Goal: Task Accomplishment & Management: Manage account settings

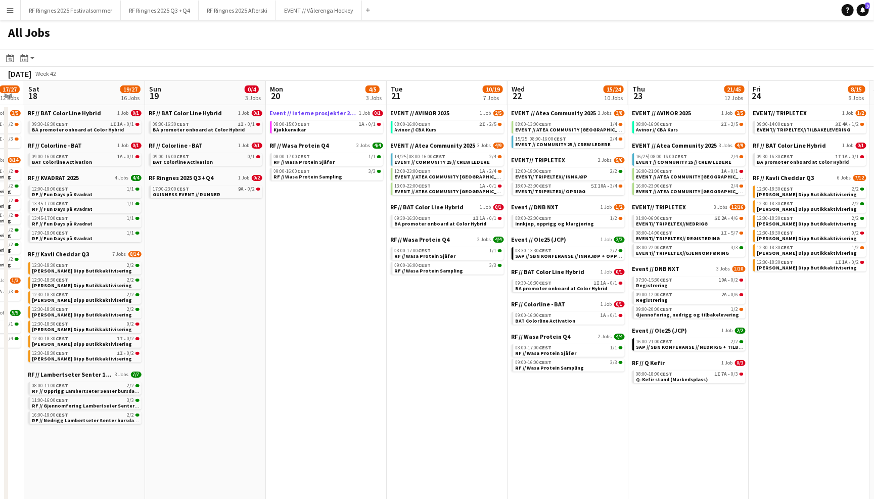
scroll to position [0, 334]
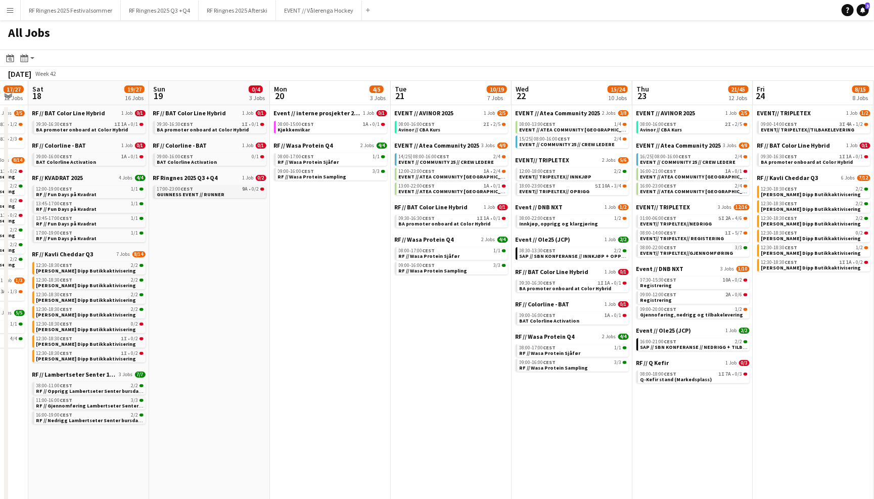
click at [214, 187] on div "17:00-23:00 CEST 9A • 0/2" at bounding box center [210, 188] width 107 height 5
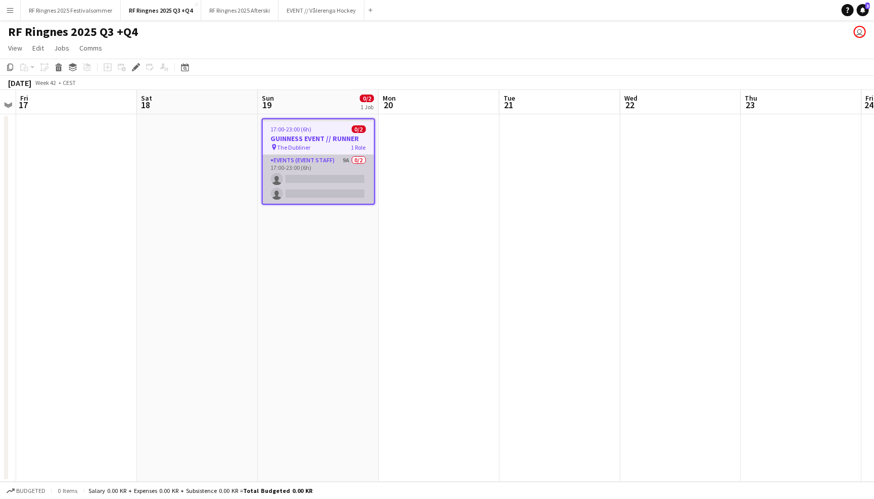
click at [328, 160] on app-card-role "Events (Event Staff) 9A 0/2 17:00-23:00 (6h) single-neutral-actions single-neut…" at bounding box center [318, 179] width 111 height 49
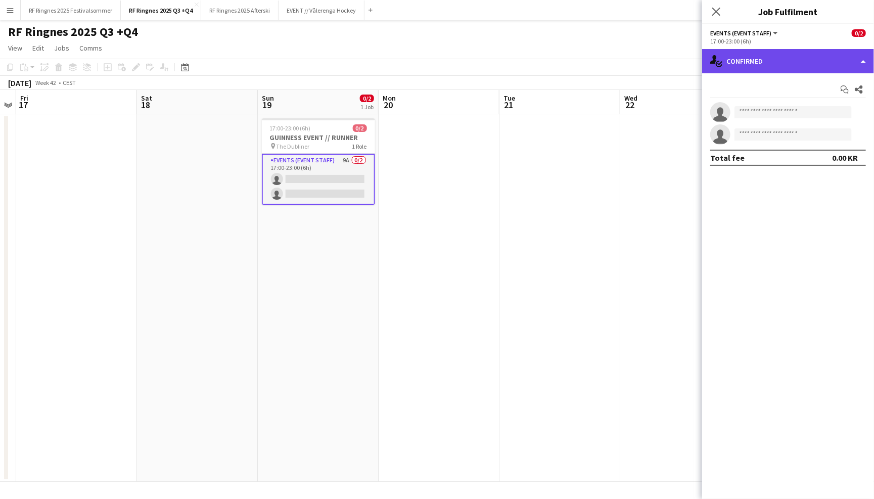
click at [811, 61] on div "single-neutral-actions-check-2 Confirmed" at bounding box center [788, 61] width 172 height 24
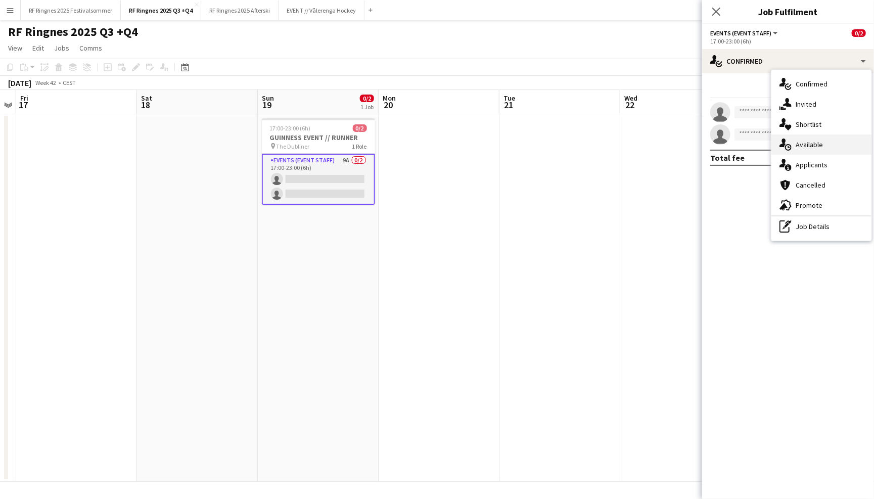
click at [820, 150] on div "single-neutral-actions-upload Available" at bounding box center [821, 144] width 100 height 20
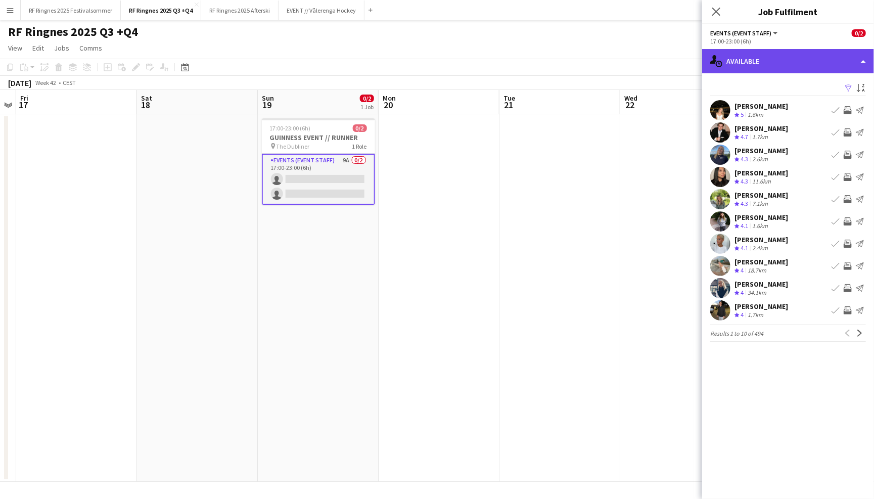
click at [800, 55] on div "single-neutral-actions-upload Available" at bounding box center [788, 61] width 172 height 24
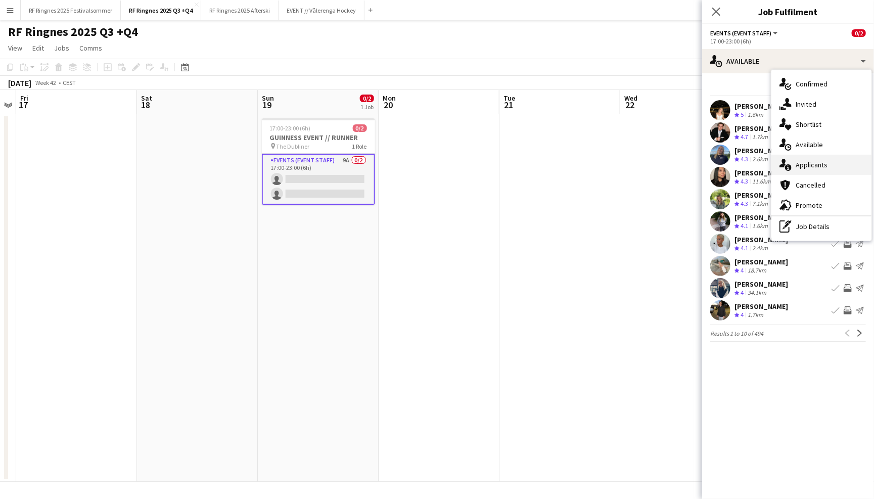
click at [840, 168] on div "single-neutral-actions-information Applicants" at bounding box center [821, 165] width 100 height 20
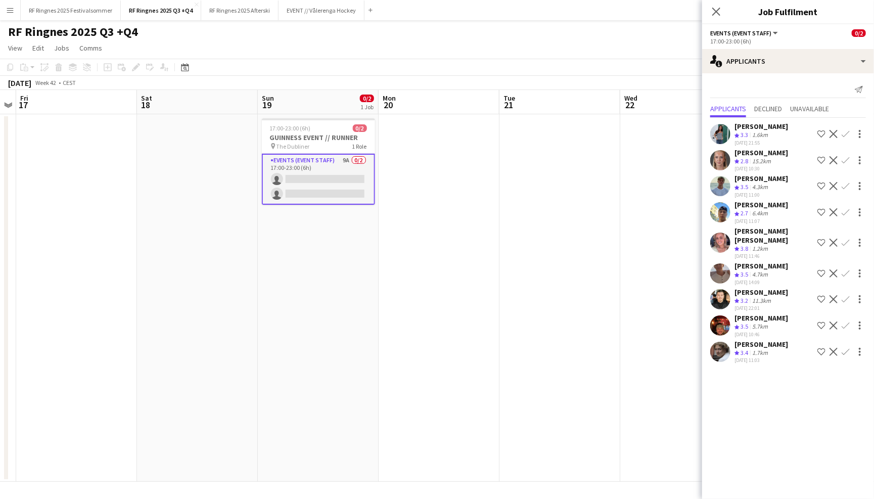
click at [726, 263] on app-user-avatar at bounding box center [720, 273] width 20 height 20
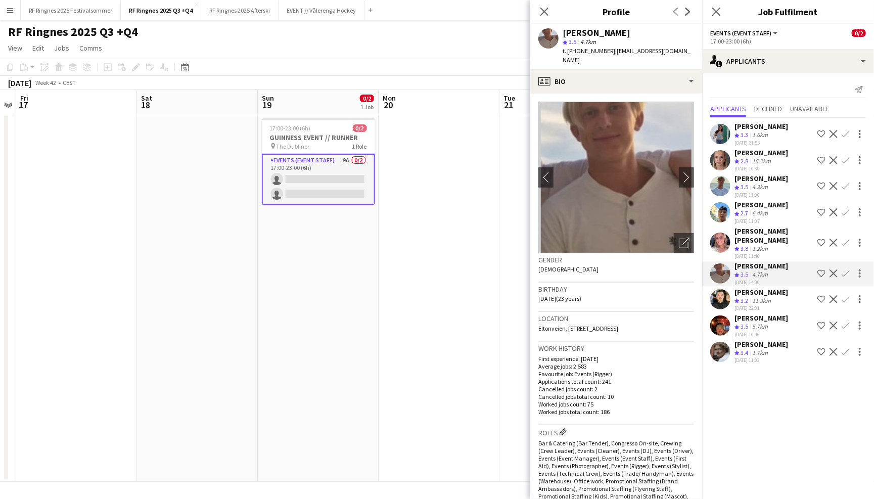
click at [727, 233] on app-user-avatar at bounding box center [720, 242] width 20 height 20
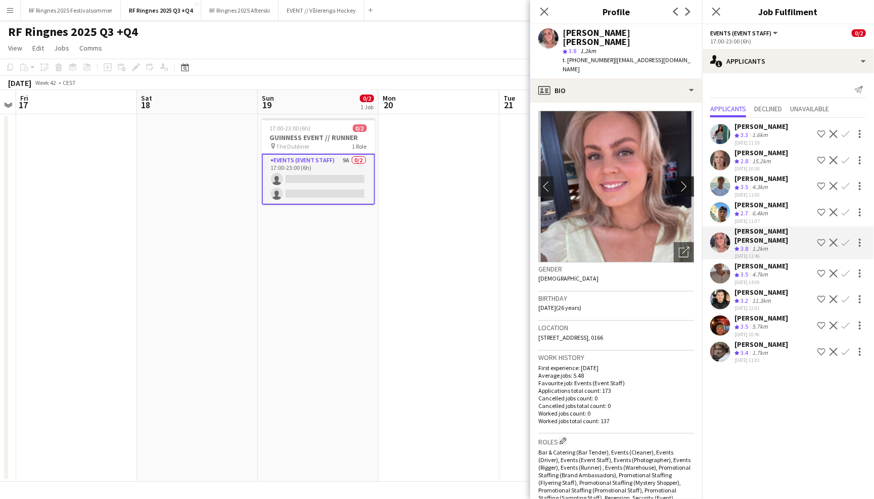
click at [684, 181] on app-icon "chevron-right" at bounding box center [687, 186] width 16 height 11
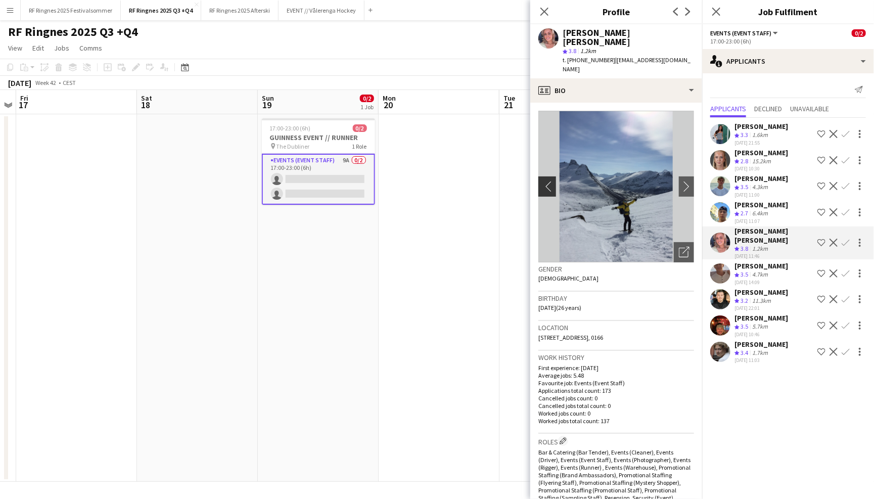
click at [542, 181] on app-icon "chevron-left" at bounding box center [546, 186] width 16 height 11
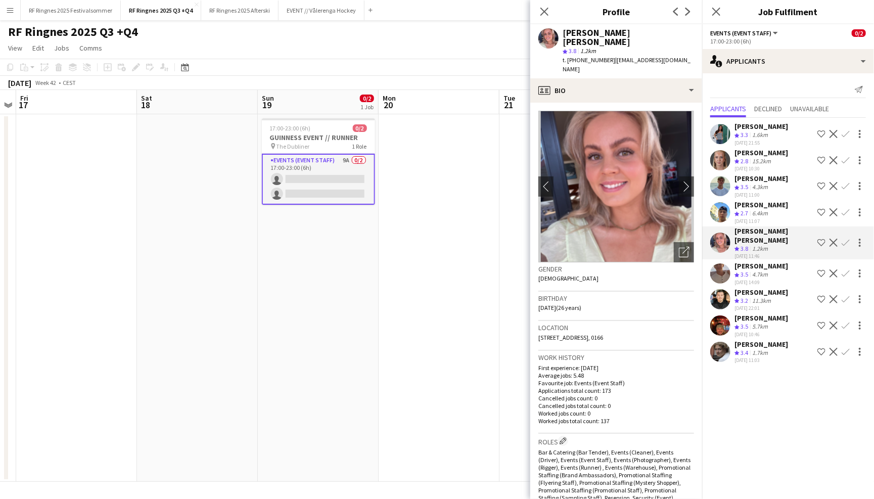
click at [725, 181] on app-user-avatar at bounding box center [720, 186] width 20 height 20
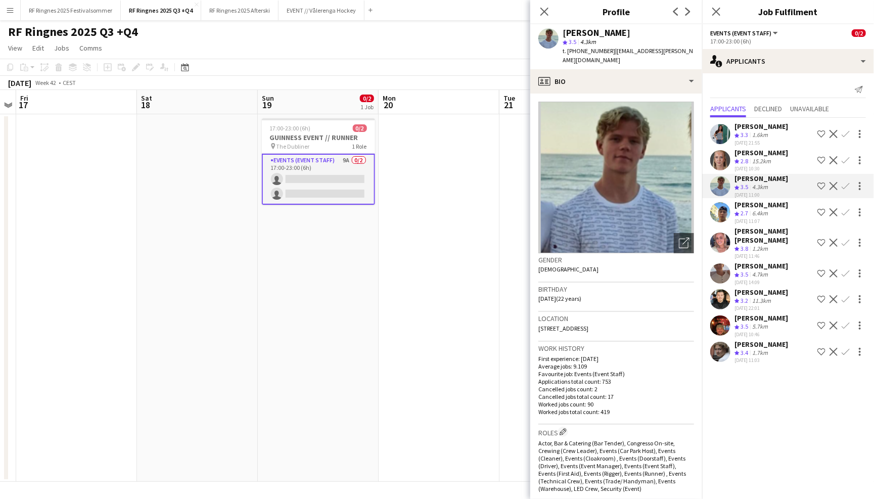
click at [724, 263] on app-user-avatar at bounding box center [720, 273] width 20 height 20
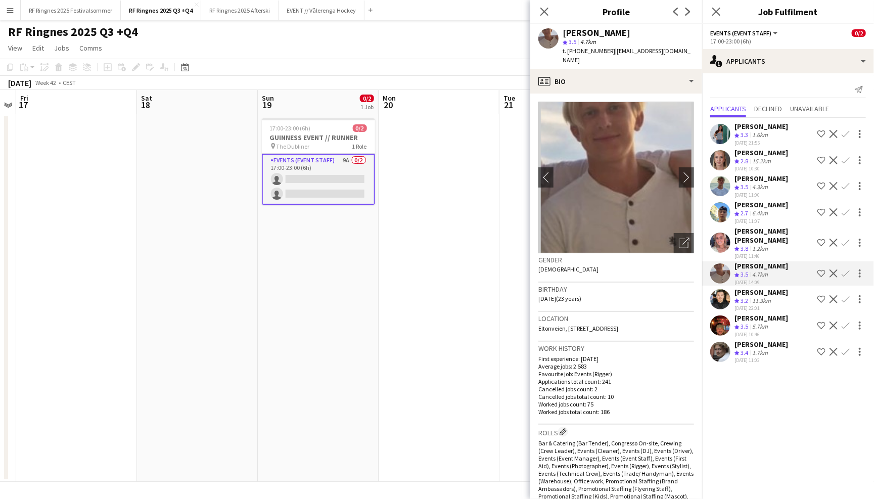
click at [717, 232] on app-user-avatar at bounding box center [720, 242] width 20 height 20
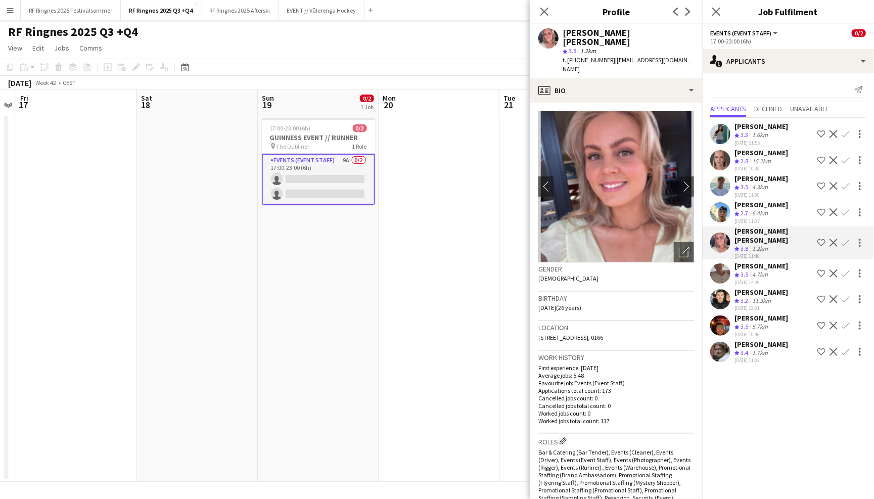
click at [719, 181] on app-user-avatar at bounding box center [720, 186] width 20 height 20
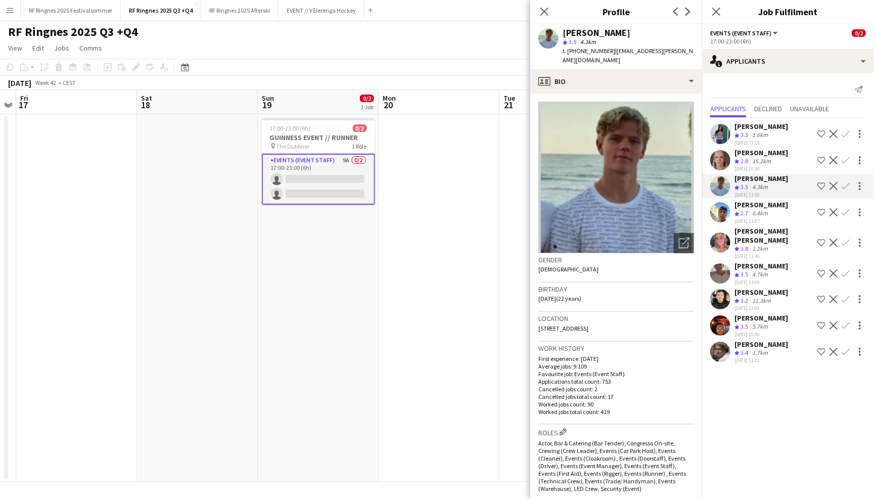
click at [720, 232] on app-user-avatar at bounding box center [720, 242] width 20 height 20
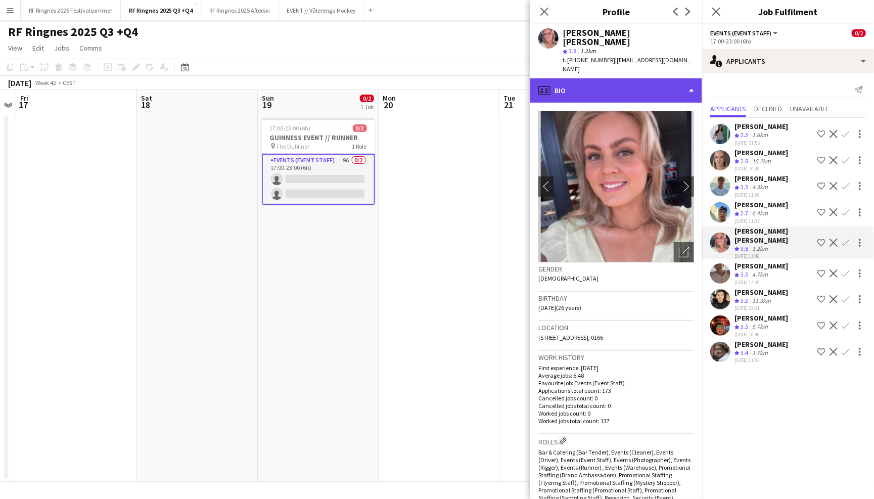
click at [648, 78] on div "profile Bio" at bounding box center [616, 90] width 172 height 24
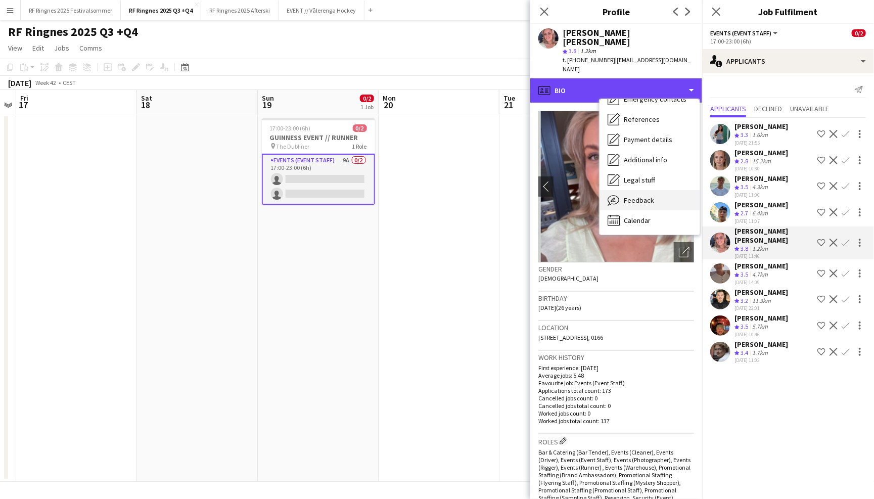
scroll to position [94, 0]
click at [646, 196] on span "Feedback" at bounding box center [639, 200] width 30 height 9
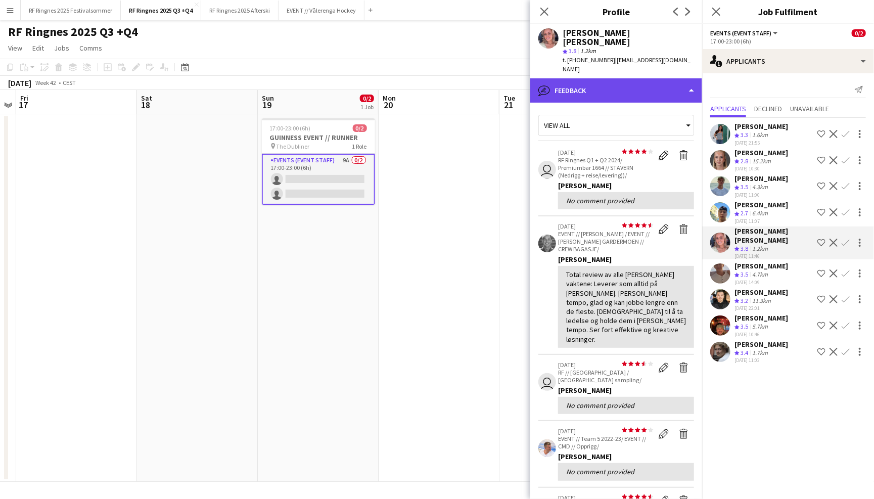
click at [658, 78] on div "bubble-pencil Feedback" at bounding box center [616, 90] width 172 height 24
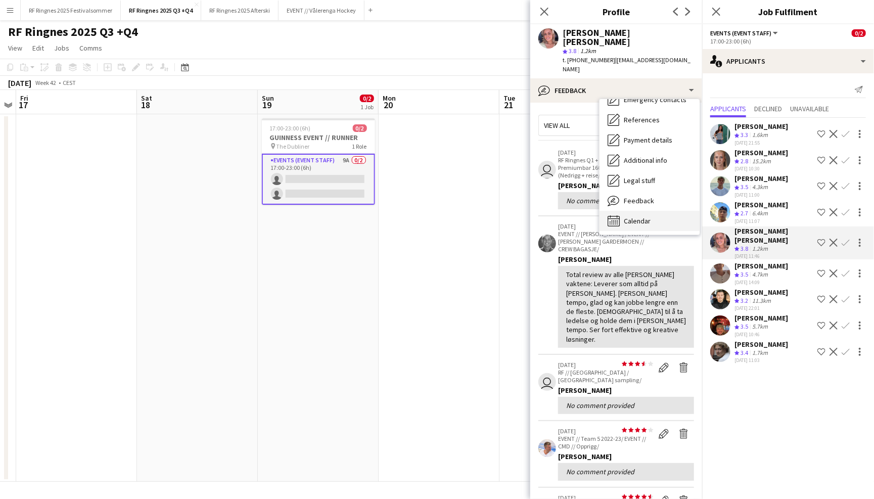
click at [656, 211] on div "Calendar Calendar" at bounding box center [649, 221] width 100 height 20
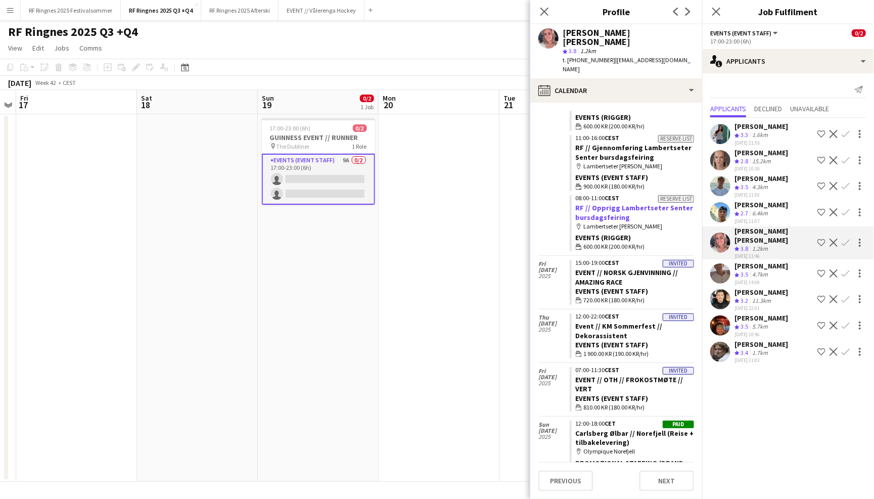
scroll to position [187, 0]
click at [541, 8] on icon at bounding box center [544, 12] width 10 height 10
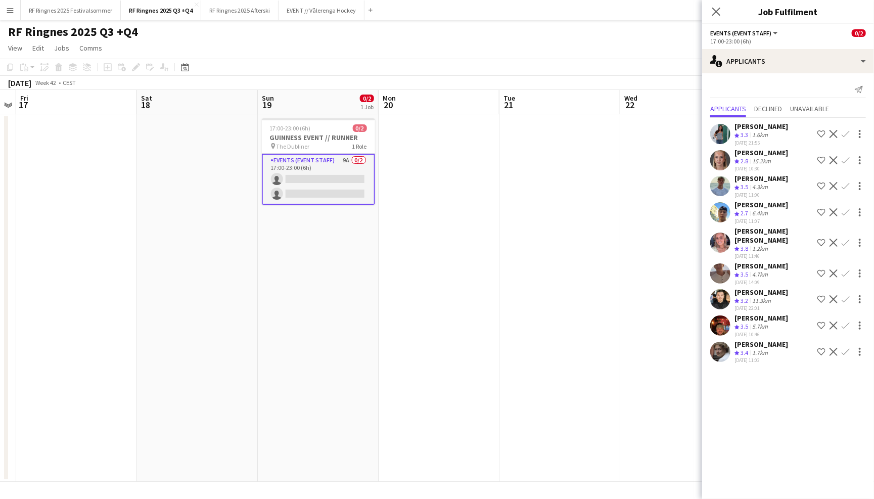
click at [724, 6] on div "Close pop-in" at bounding box center [716, 11] width 28 height 23
click at [720, 10] on icon "Close pop-in" at bounding box center [716, 12] width 10 height 10
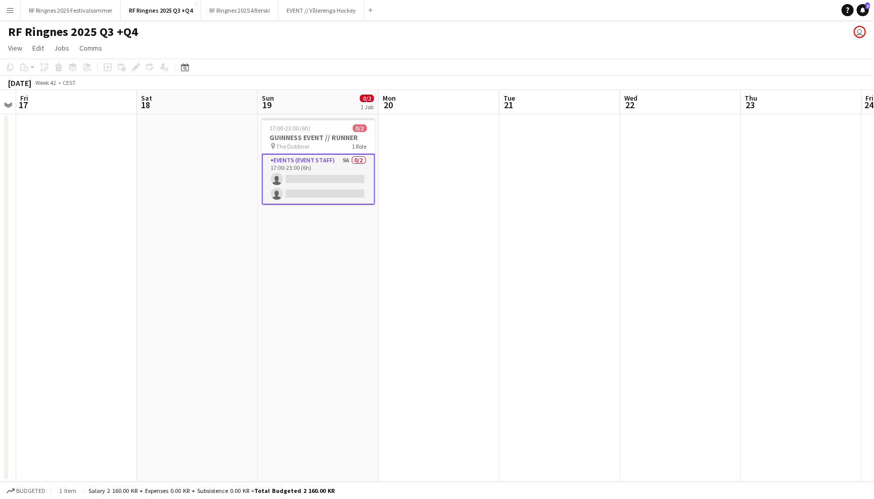
click at [654, 73] on app-toolbar "Copy Paste Paste Command V Paste with crew Command Shift V Paste linked Job [GE…" at bounding box center [437, 67] width 874 height 17
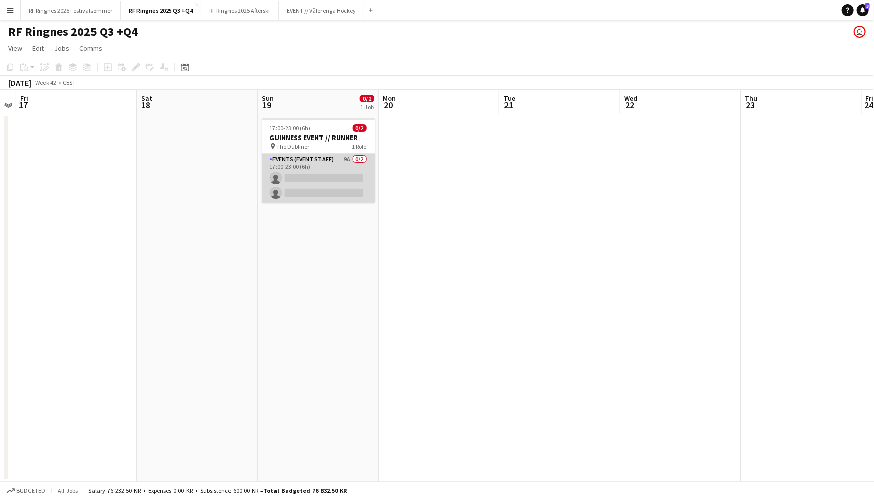
scroll to position [0, 345]
click at [319, 174] on app-card-role "Events (Event Staff) 9A 0/2 17:00-23:00 (6h) single-neutral-actions single-neut…" at bounding box center [319, 178] width 113 height 49
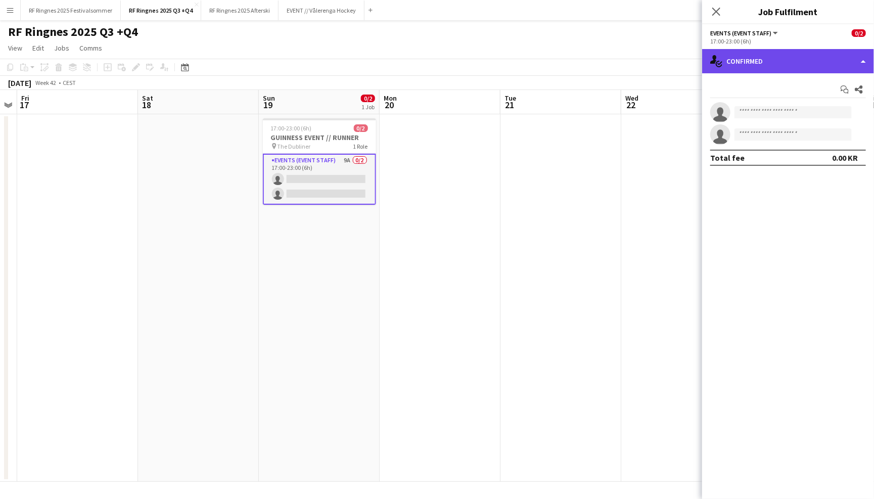
click at [748, 69] on div "single-neutral-actions-check-2 Confirmed" at bounding box center [788, 61] width 172 height 24
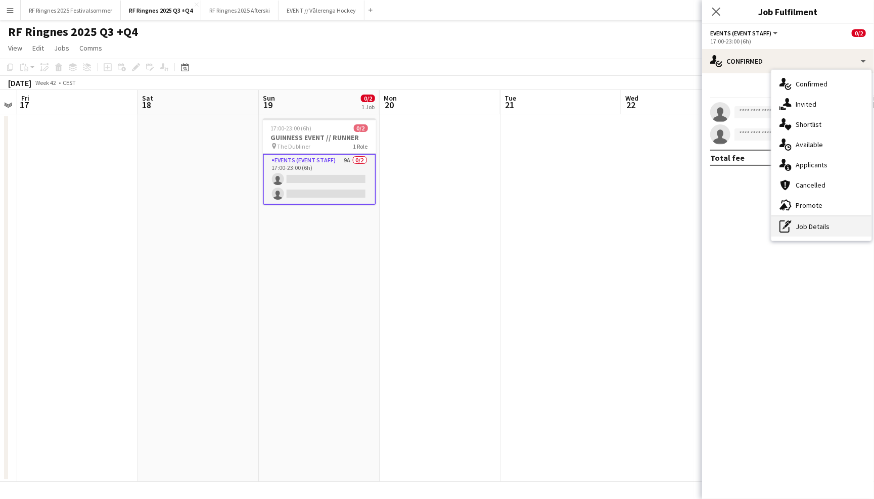
click at [808, 223] on div "pen-write Job Details" at bounding box center [821, 226] width 100 height 20
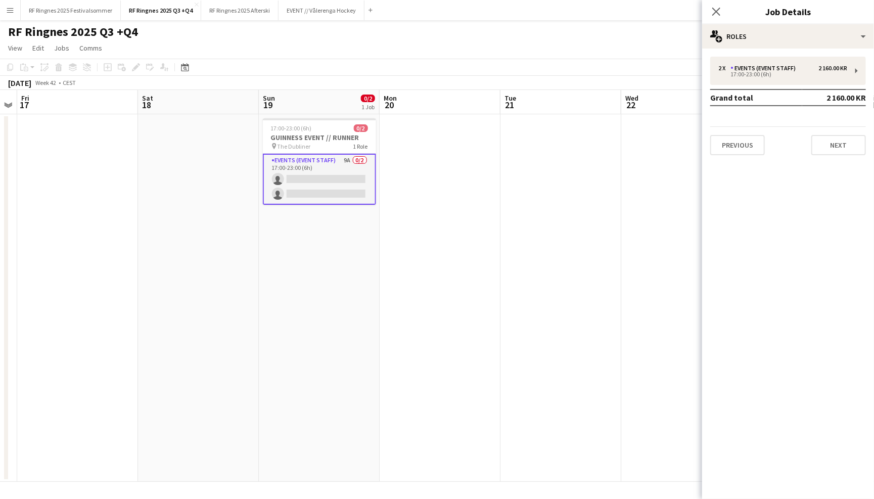
click at [268, 65] on app-toolbar "Copy Paste Paste Command V Paste with crew Command Shift V Paste linked Job [GE…" at bounding box center [437, 67] width 874 height 17
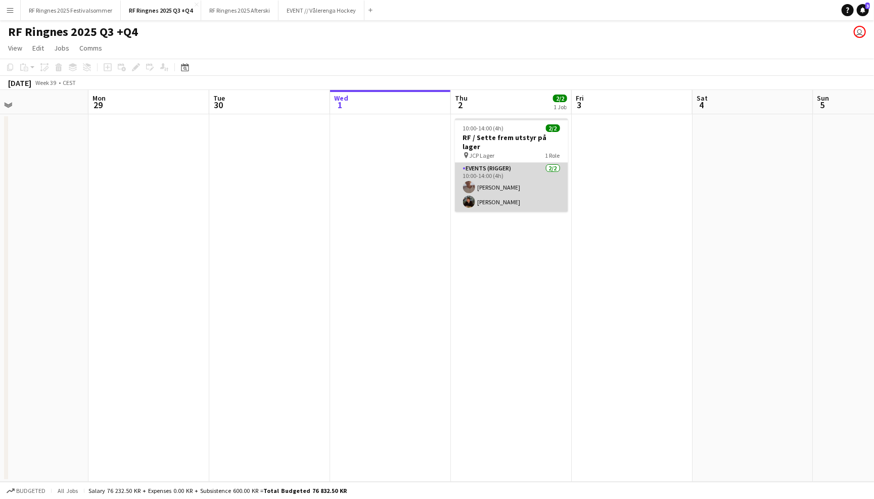
click at [487, 181] on app-card-role "Events (Rigger) [DATE] 10:00-14:00 (4h) [PERSON_NAME] [PERSON_NAME]" at bounding box center [511, 187] width 113 height 49
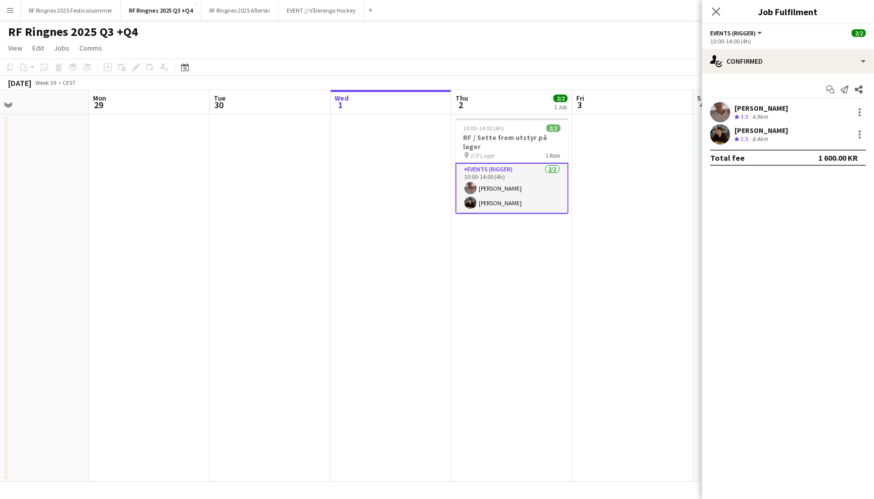
click at [724, 134] on app-user-avatar at bounding box center [720, 134] width 20 height 20
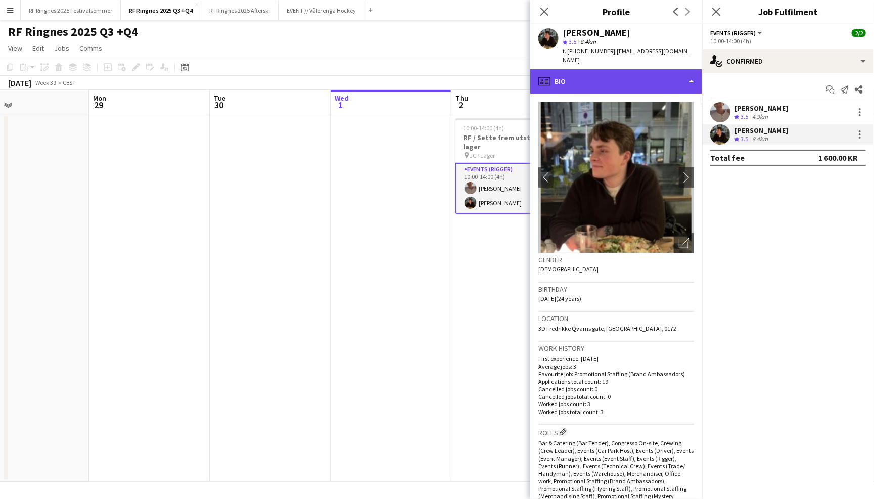
click at [685, 76] on div "profile Bio" at bounding box center [616, 81] width 172 height 24
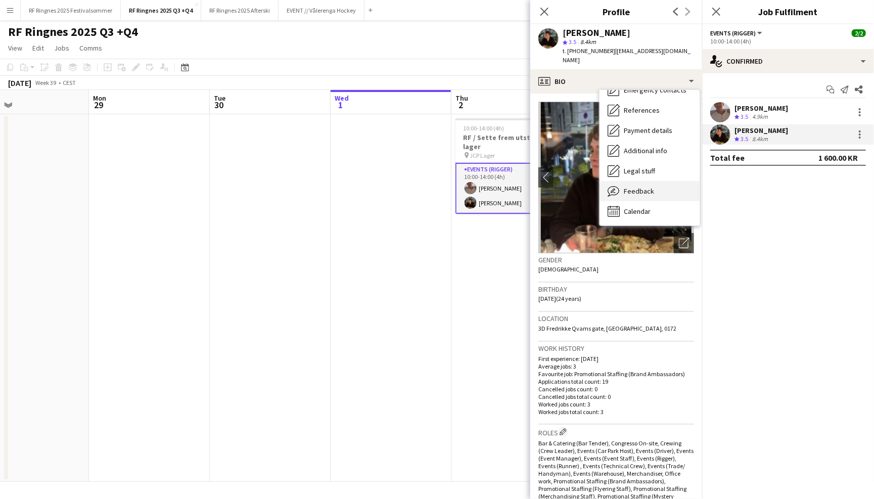
scroll to position [94, 0]
click at [662, 184] on div "Feedback Feedback" at bounding box center [649, 191] width 100 height 20
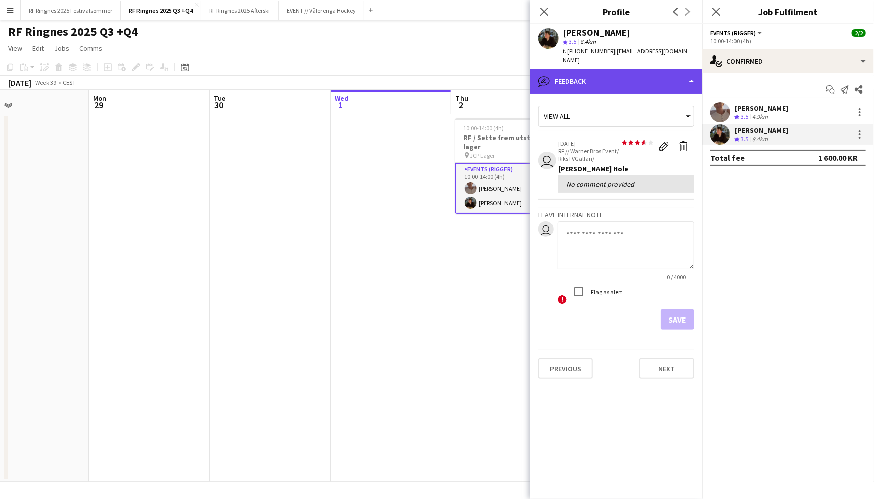
click at [659, 78] on div "bubble-pencil Feedback" at bounding box center [616, 81] width 172 height 24
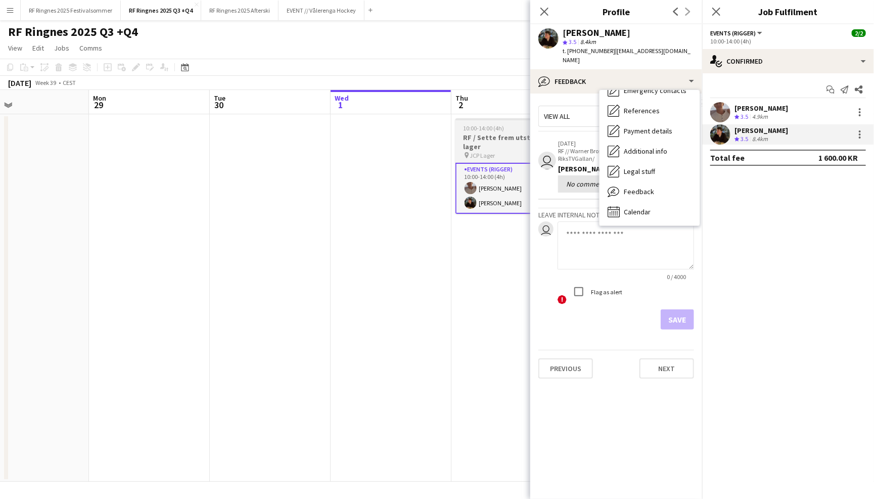
click at [506, 138] on h3 "RF / Sette frem utstyr på lager" at bounding box center [511, 142] width 113 height 18
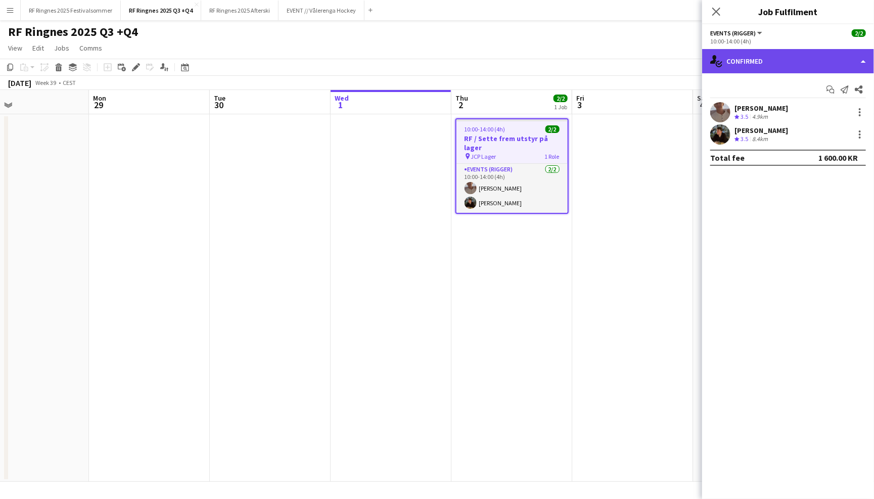
click at [751, 68] on div "single-neutral-actions-check-2 Confirmed" at bounding box center [788, 61] width 172 height 24
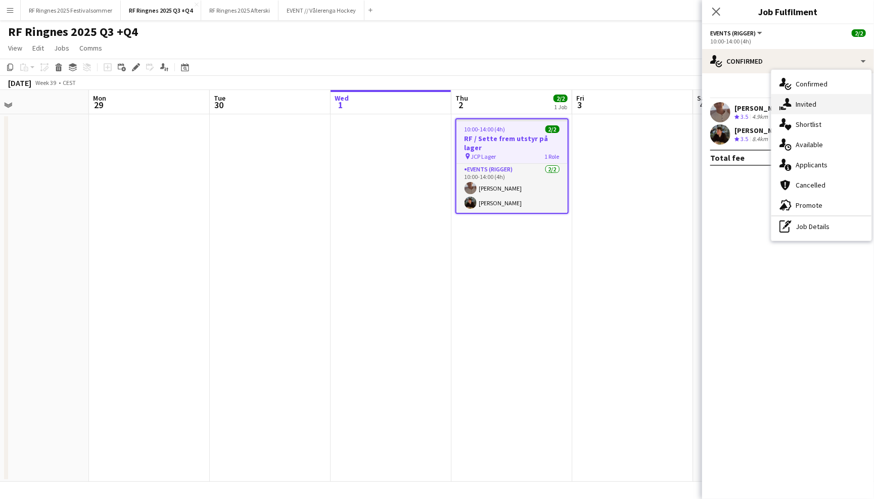
click at [796, 100] on span "Invited" at bounding box center [805, 104] width 21 height 9
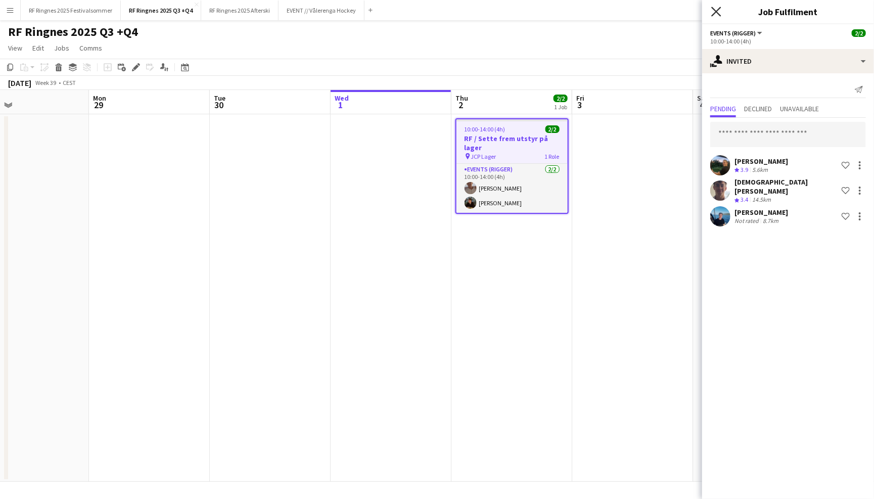
click at [718, 14] on icon at bounding box center [716, 12] width 10 height 10
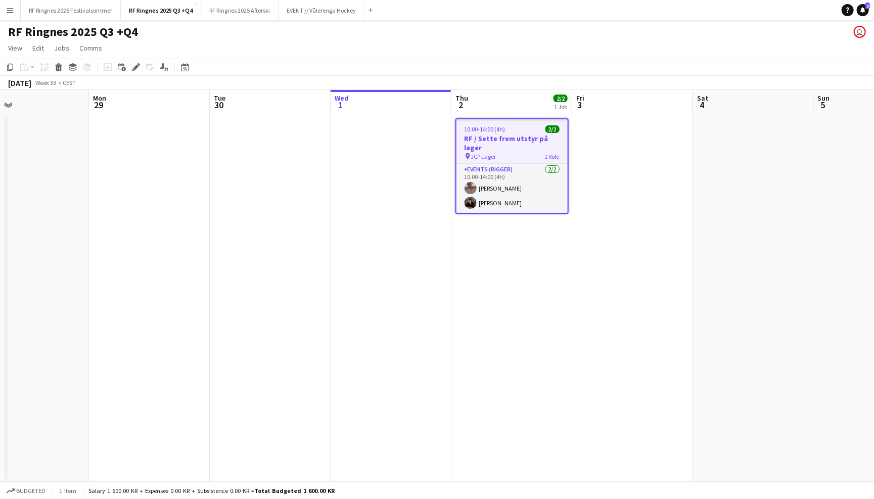
click at [675, 43] on app-page-menu "View Day view expanded Day view collapsed Month view Date picker Jump to [DATE]…" at bounding box center [437, 48] width 874 height 19
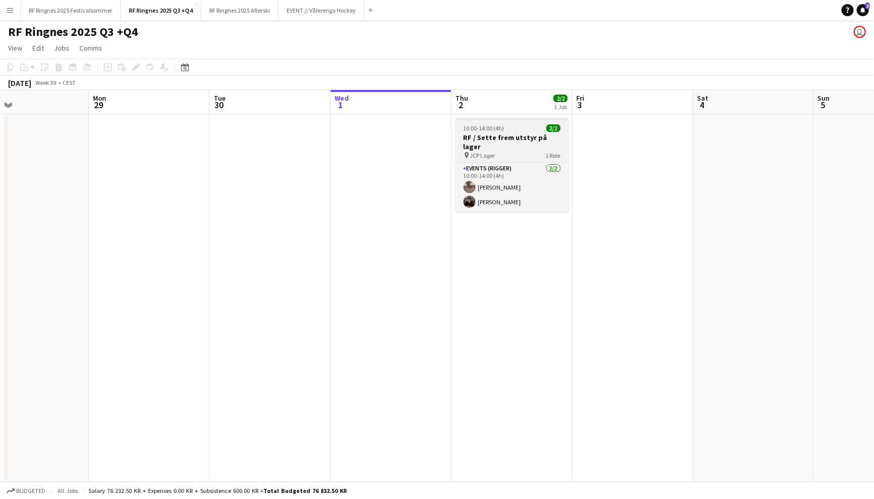
click at [488, 130] on span "10:00-14:00 (4h)" at bounding box center [483, 128] width 41 height 8
click at [401, 166] on app-date-cell at bounding box center [390, 297] width 121 height 367
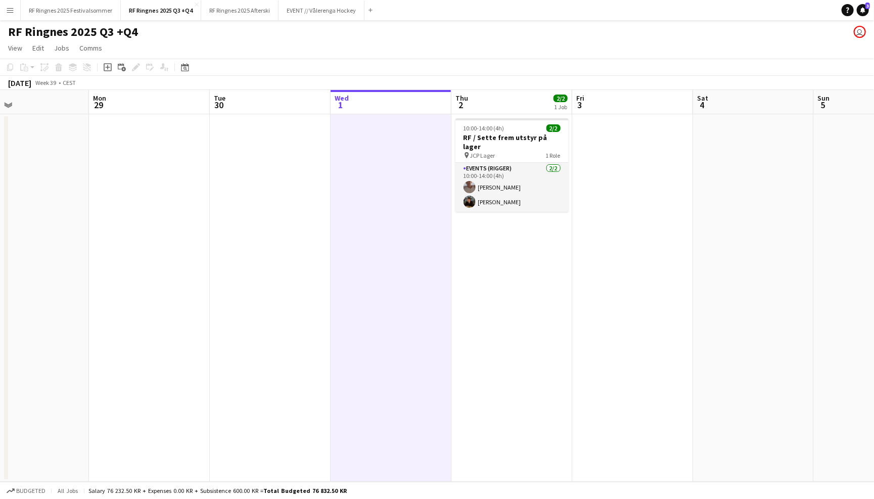
click at [418, 45] on app-page-menu "View Day view expanded Day view collapsed Month view Date picker Jump to [DATE]…" at bounding box center [437, 48] width 874 height 19
